Goal: Communication & Community: Answer question/provide support

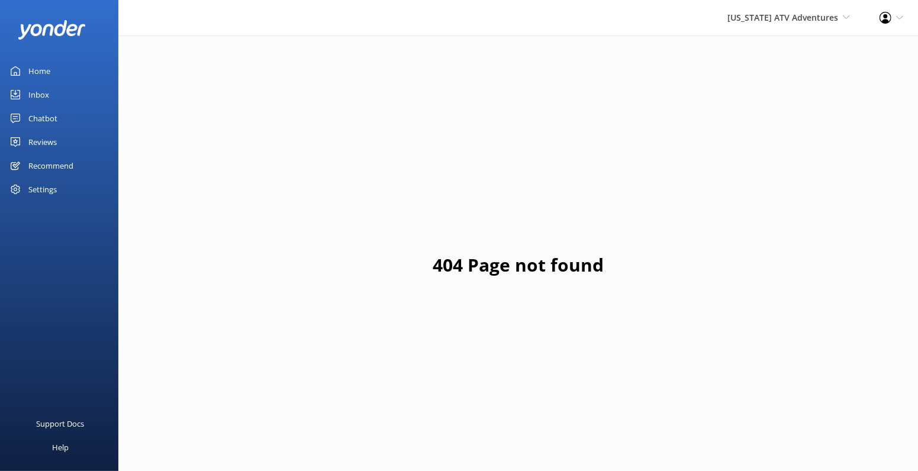
click at [57, 154] on div "Reviews" at bounding box center [42, 142] width 28 height 24
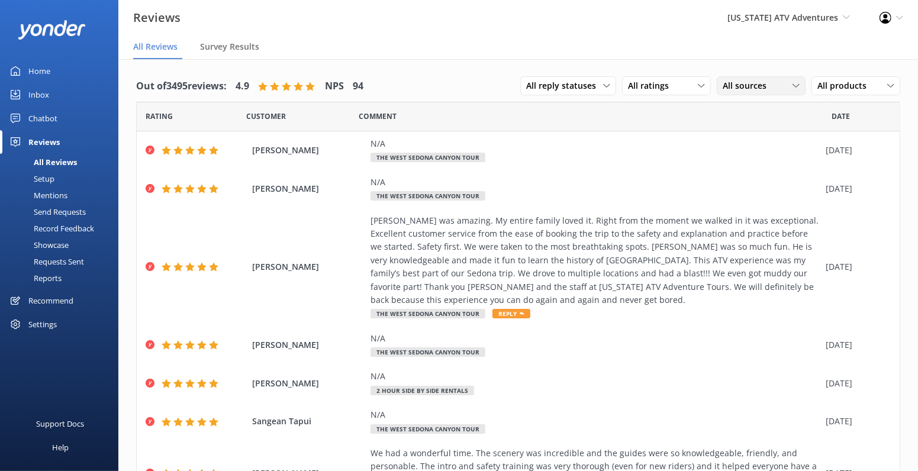
click at [723, 92] on span "All sources" at bounding box center [748, 85] width 51 height 13
click at [734, 212] on div "Google reviews" at bounding box center [768, 206] width 69 height 12
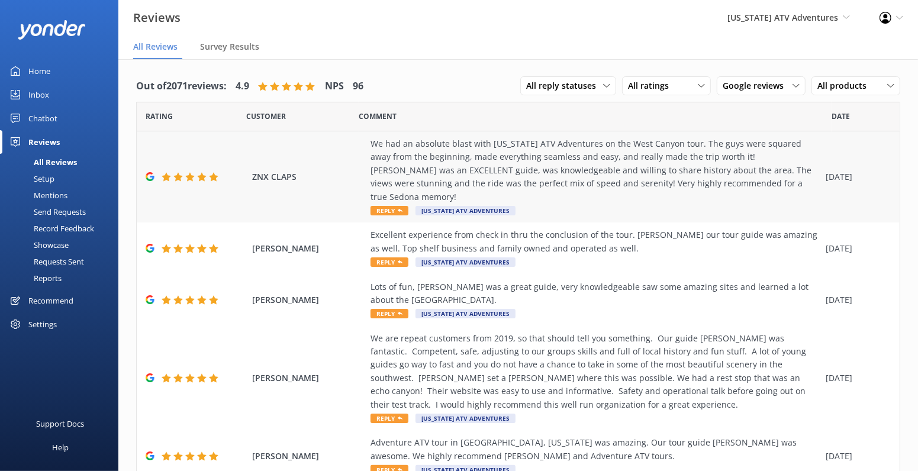
click at [409, 216] on span "Reply" at bounding box center [390, 210] width 38 height 9
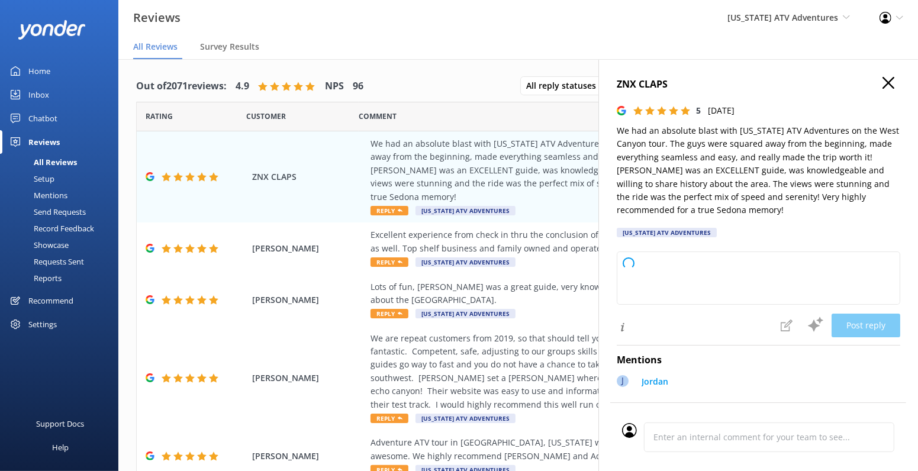
type textarea "Thank you so much for your wonderful review! We're thrilled to hear you had suc…"
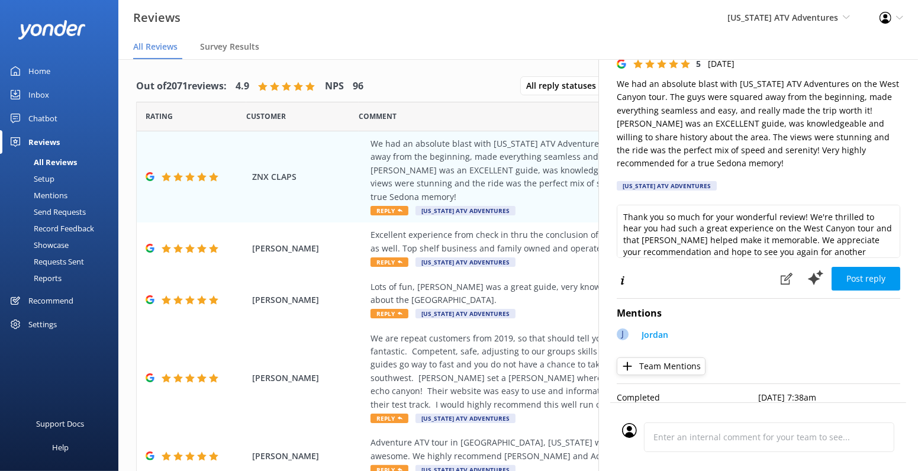
scroll to position [175, 0]
click at [852, 267] on button "Post reply" at bounding box center [866, 279] width 69 height 24
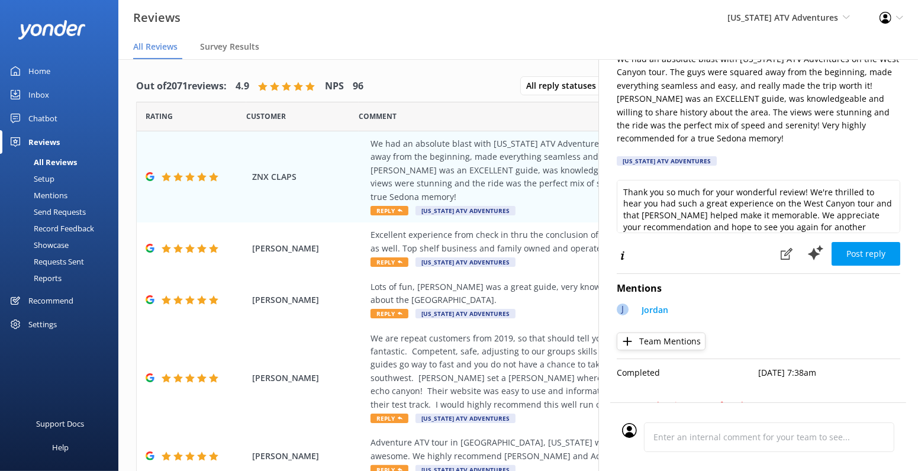
scroll to position [30, 0]
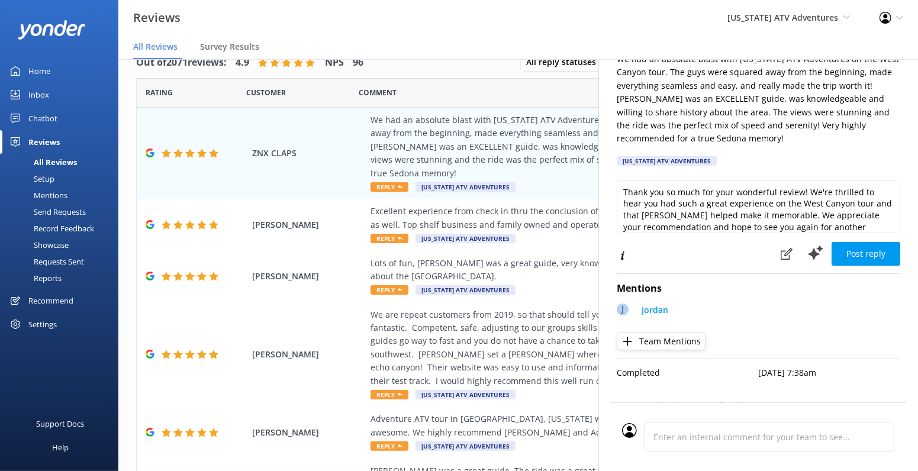
click at [49, 107] on div "Inbox" at bounding box center [38, 95] width 21 height 24
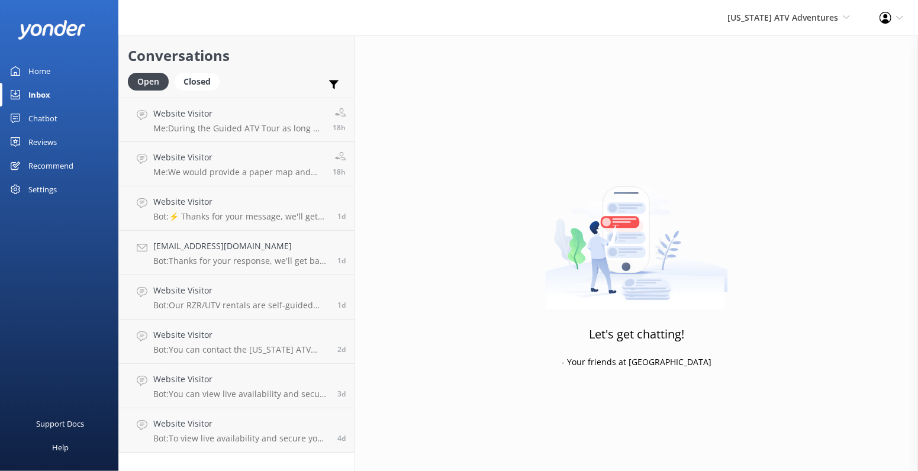
click at [57, 154] on div "Reviews" at bounding box center [42, 142] width 28 height 24
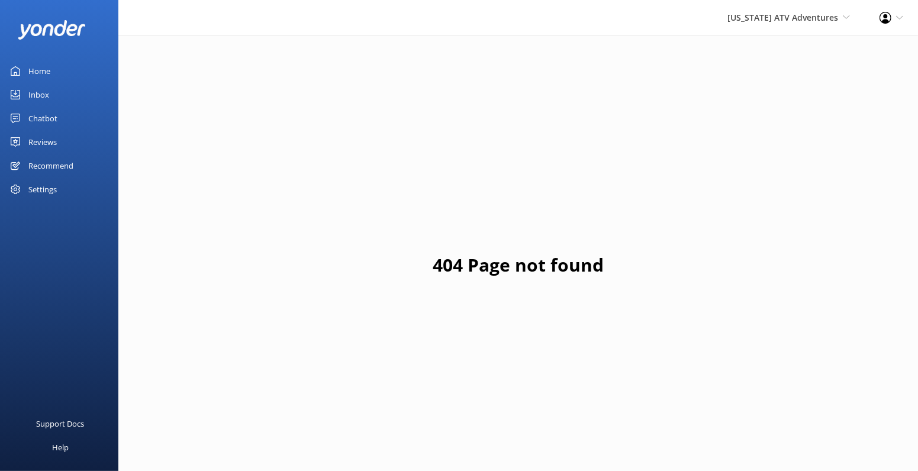
click at [56, 154] on div "Reviews" at bounding box center [42, 142] width 28 height 24
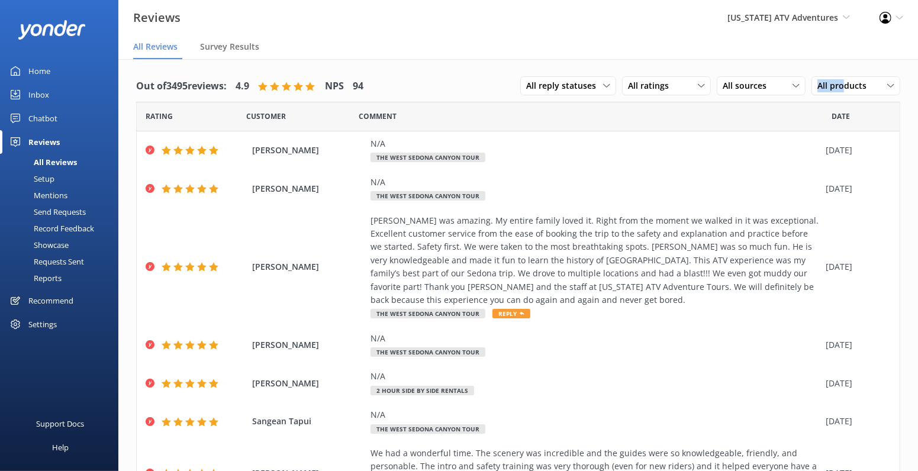
drag, startPoint x: 573, startPoint y: 148, endPoint x: 583, endPoint y: 89, distance: 60.0
click at [583, 89] on div "Out of 3495 reviews: 4.9 NPS 94 All reply statuses All reply statuses Needs a r…" at bounding box center [518, 86] width 764 height 31
click at [720, 92] on div "All sources" at bounding box center [761, 85] width 83 height 13
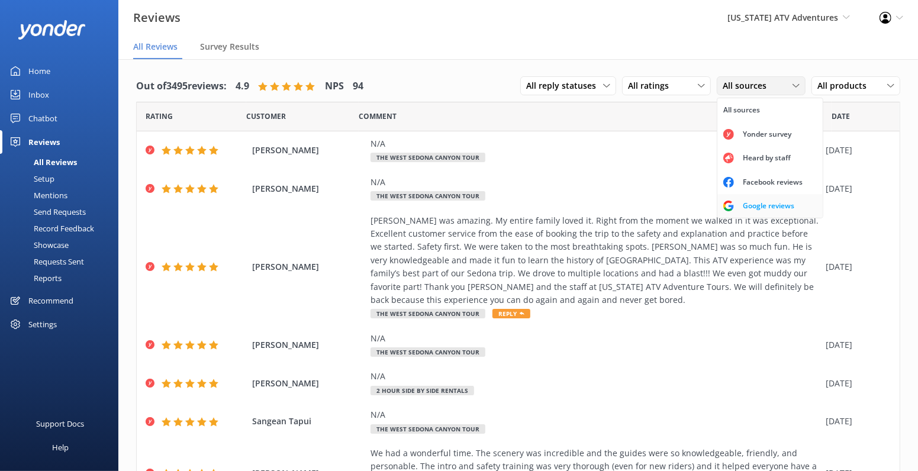
click at [734, 212] on div "Google reviews" at bounding box center [768, 206] width 69 height 12
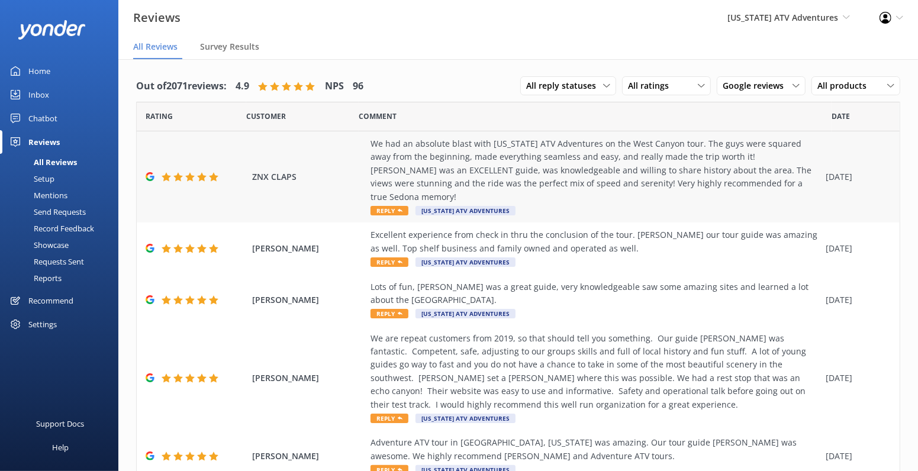
click at [474, 204] on div "We had an absolute blast with [US_STATE] ATV Adventures on the West Canyon tour…" at bounding box center [595, 170] width 449 height 66
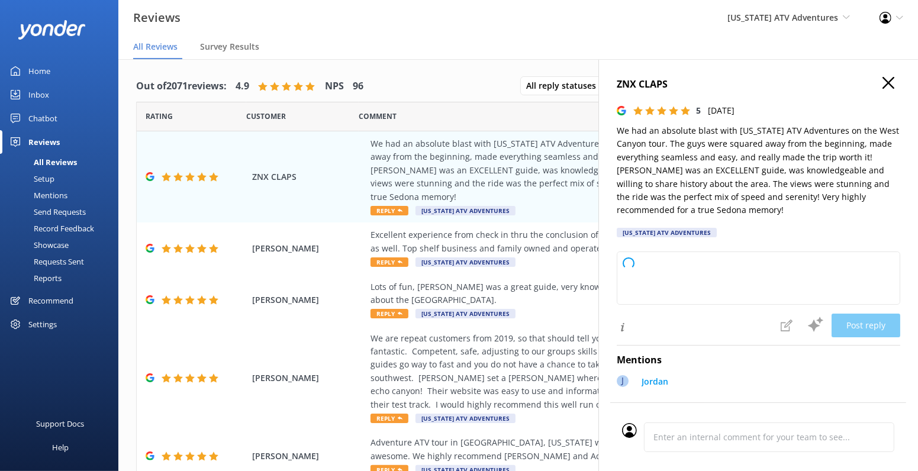
type textarea "Thank you so much for your wonderful review! We're thrilled to hear you had a f…"
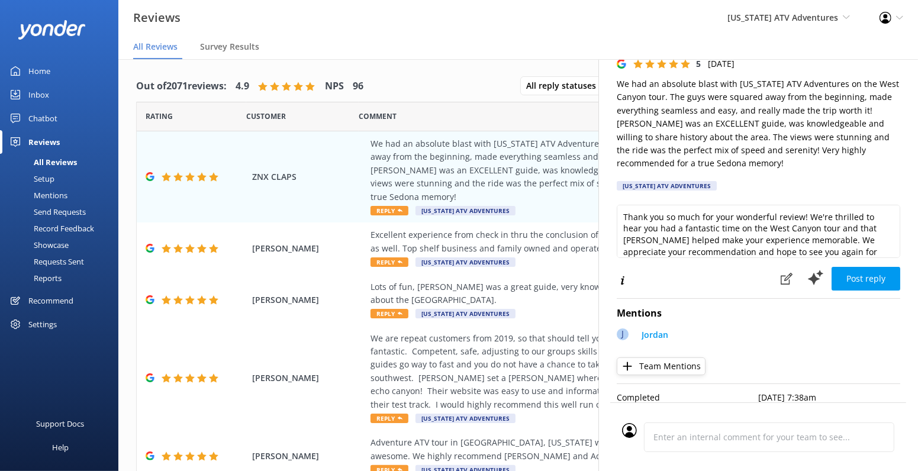
scroll to position [175, 0]
click at [870, 267] on button "Post reply" at bounding box center [866, 279] width 69 height 24
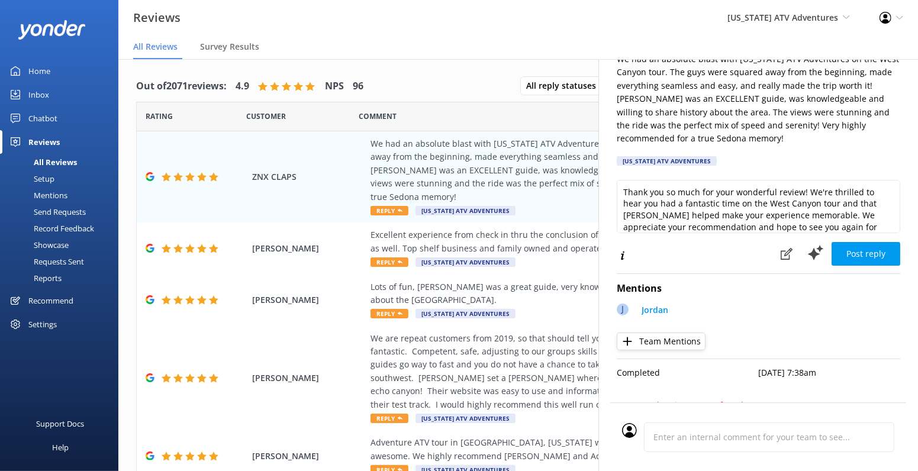
scroll to position [206, 0]
click at [893, 17] on div "Profile Settings Logout" at bounding box center [891, 18] width 53 height 36
click at [820, 96] on link "Logout" at bounding box center [860, 81] width 118 height 30
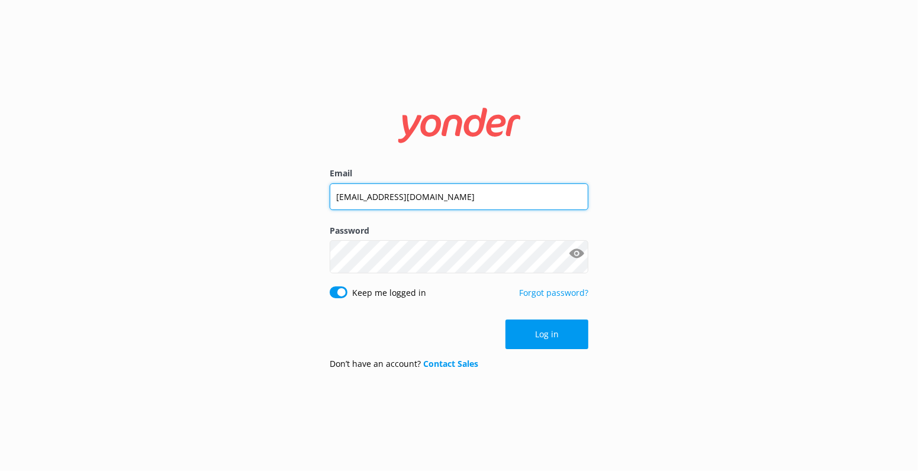
click at [354, 185] on input "coree@safarijeeptours.com" at bounding box center [459, 197] width 259 height 27
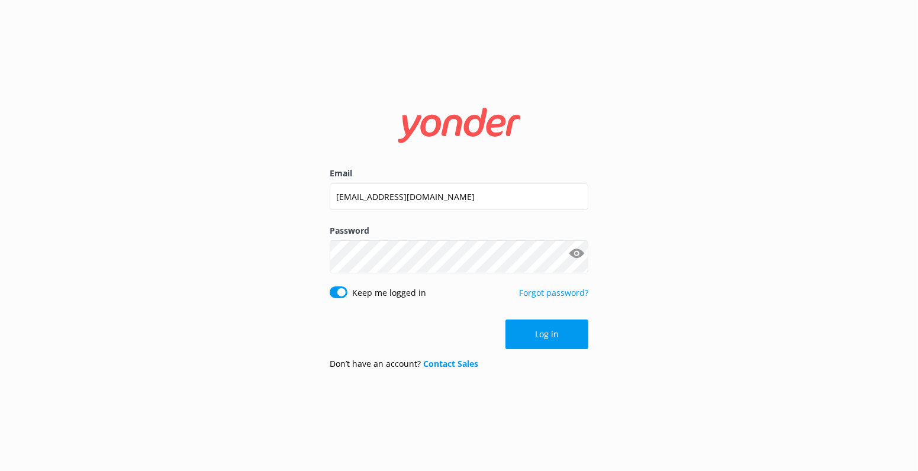
click at [217, 277] on div "Email info@safarijeeptours.com Password Show password Keep me logged in Forgot …" at bounding box center [459, 235] width 918 height 471
click at [237, 264] on div "Email info@safarijeeptours.com Password Show password Keep me logged in Forgot …" at bounding box center [459, 235] width 918 height 471
click at [294, 319] on div "Email info@safarijeeptours.com Password Show password Keep me logged in Forgot …" at bounding box center [459, 235] width 918 height 471
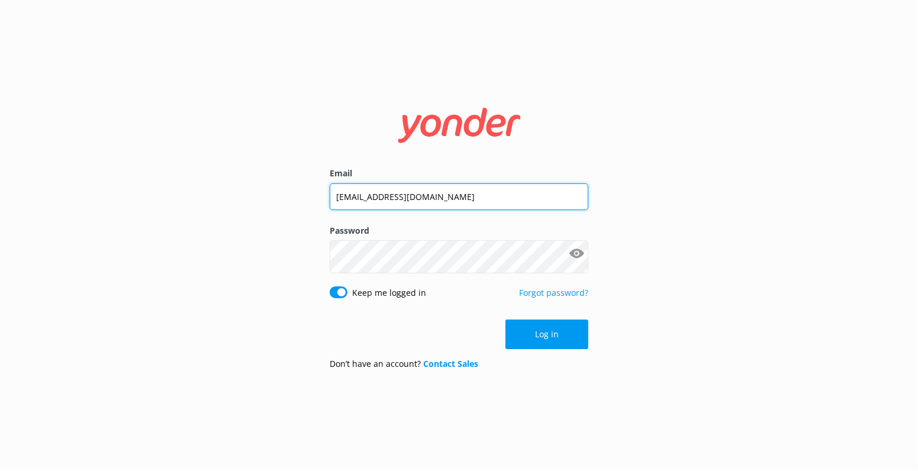
click at [347, 196] on input "info@safarijeeptours.com" at bounding box center [459, 197] width 259 height 27
type input "coree@safarijeeptours.com"
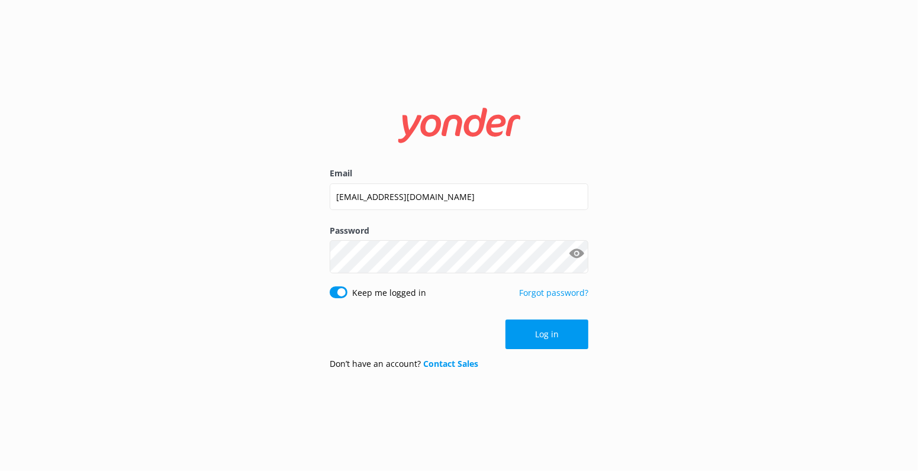
click at [241, 279] on div "Email coree@safarijeeptours.com Password Show password Keep me logged in Forgot…" at bounding box center [459, 235] width 918 height 471
click at [550, 349] on button "Log in" at bounding box center [547, 335] width 83 height 30
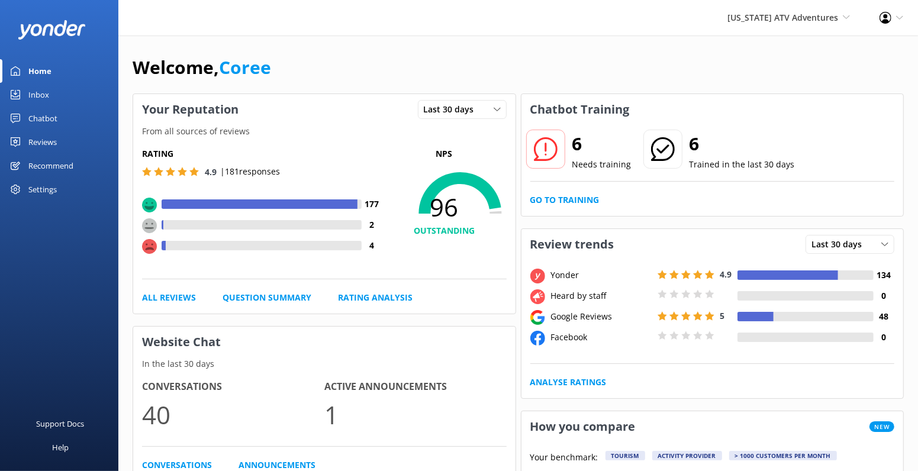
click at [52, 154] on div "Reviews" at bounding box center [42, 142] width 28 height 24
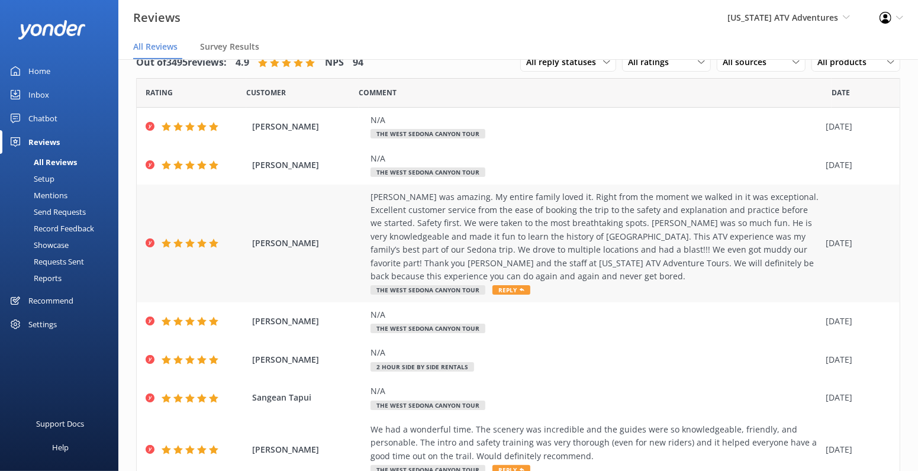
scroll to position [28, 0]
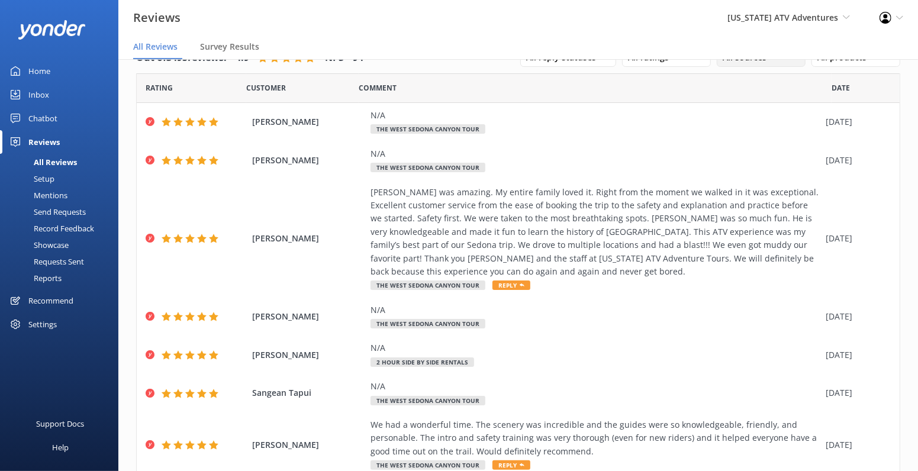
click at [723, 64] on span "All sources" at bounding box center [748, 57] width 51 height 13
click at [718, 189] on link "Google reviews" at bounding box center [770, 178] width 105 height 24
click at [723, 64] on span "Google reviews" at bounding box center [757, 57] width 68 height 13
click at [734, 184] on div "Google reviews" at bounding box center [768, 178] width 69 height 12
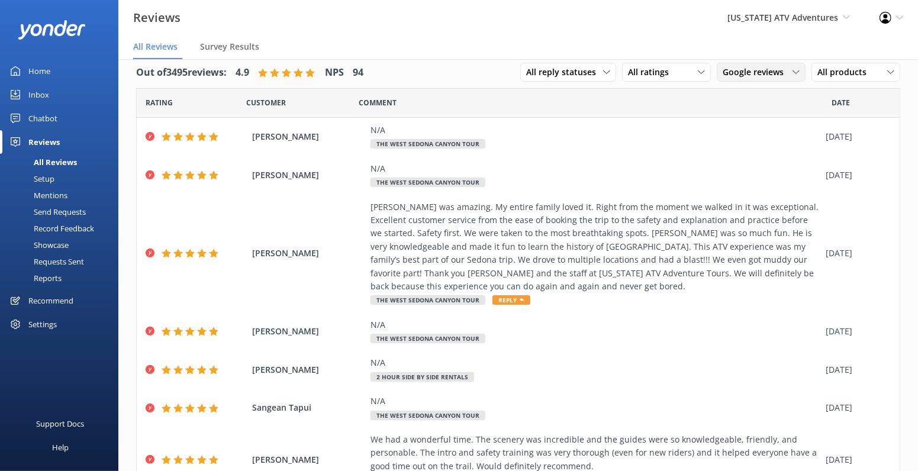
scroll to position [0, 0]
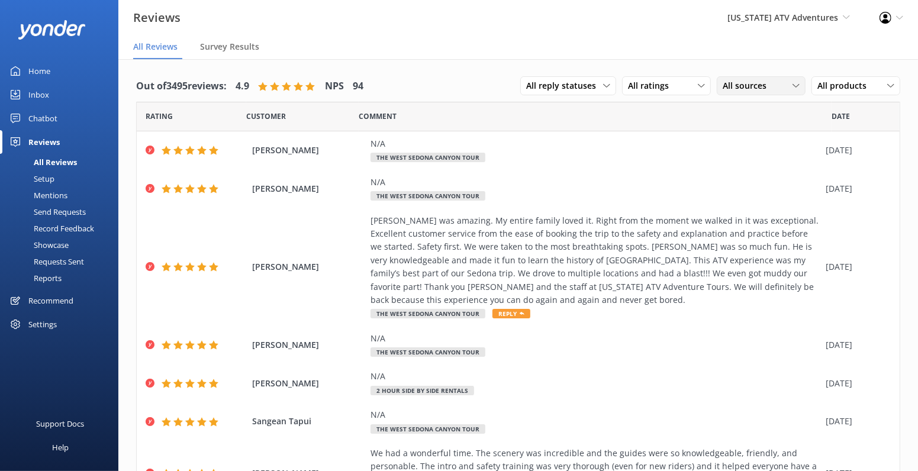
click at [723, 92] on span "All sources" at bounding box center [748, 85] width 51 height 13
click at [734, 212] on div "Google reviews" at bounding box center [768, 206] width 69 height 12
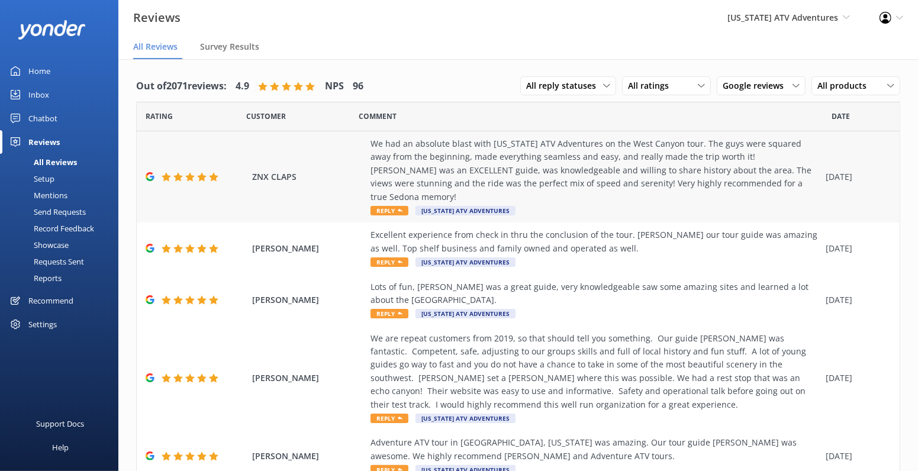
click at [409, 216] on span "Reply" at bounding box center [390, 210] width 38 height 9
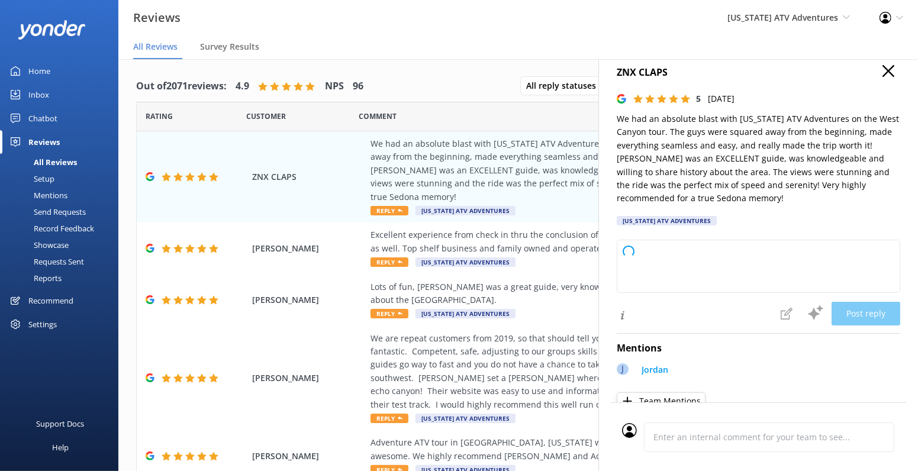
type textarea "Thank you so much for your fantastic review! We're thrilled to hear you had a m…"
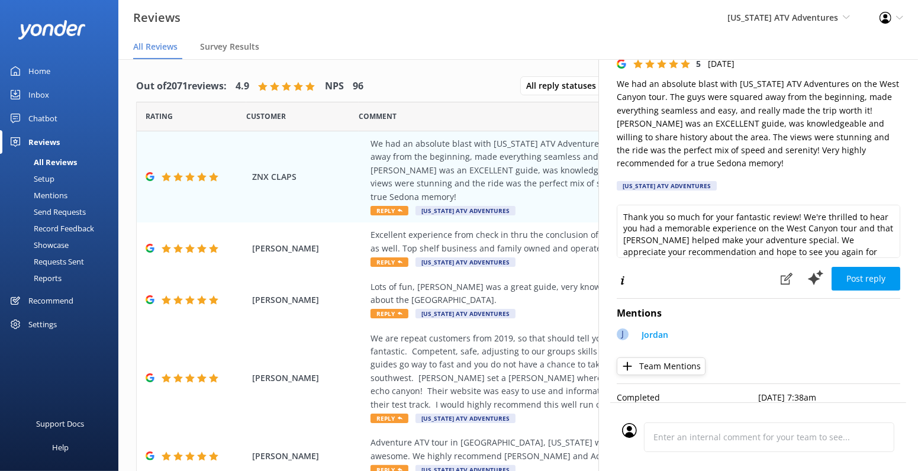
scroll to position [175, 0]
click at [850, 267] on button "Post reply" at bounding box center [866, 279] width 69 height 24
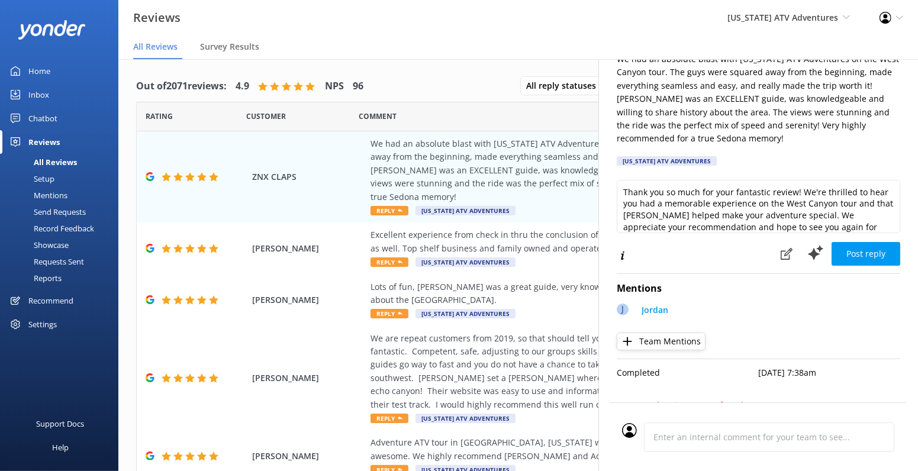
scroll to position [30, 0]
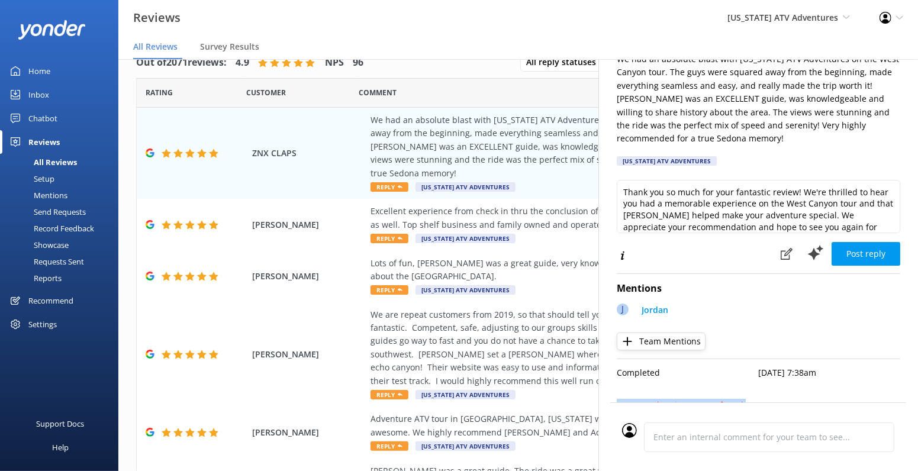
drag, startPoint x: 704, startPoint y: 390, endPoint x: 531, endPoint y: 388, distance: 172.9
click at [599, 388] on div "ZNX CLAPS 5 Wed, 8th Oct 2025 We had an absolute blast with Arizona ATV Adventu…" at bounding box center [759, 294] width 320 height 471
copy p "Requested entity was not found."
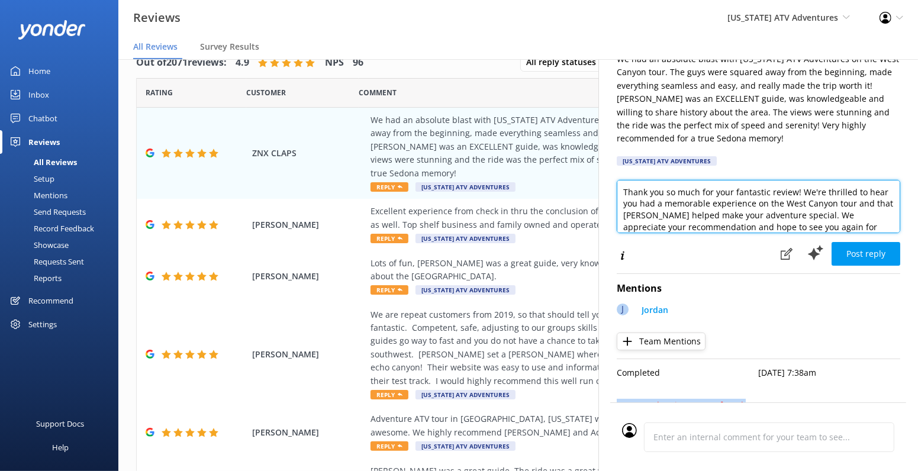
click at [617, 180] on textarea "Thank you so much for your fantastic review! We're thrilled to hear you had a m…" at bounding box center [759, 206] width 284 height 53
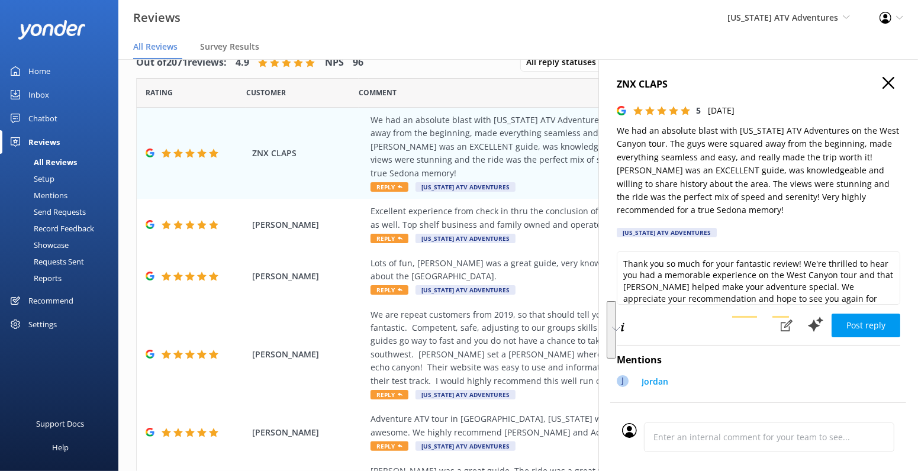
click at [505, 34] on div "Reviews Arizona ATV Adventures Arizona Safari Jeep Tours Arizona ATV Adventures…" at bounding box center [459, 18] width 918 height 36
click at [336, 199] on div "ZNX CLAPS We had an absolute blast with Arizona ATV Adventures on the West Cany…" at bounding box center [518, 153] width 763 height 91
click at [883, 89] on icon "button" at bounding box center [889, 83] width 12 height 12
